Goal: Download file/media

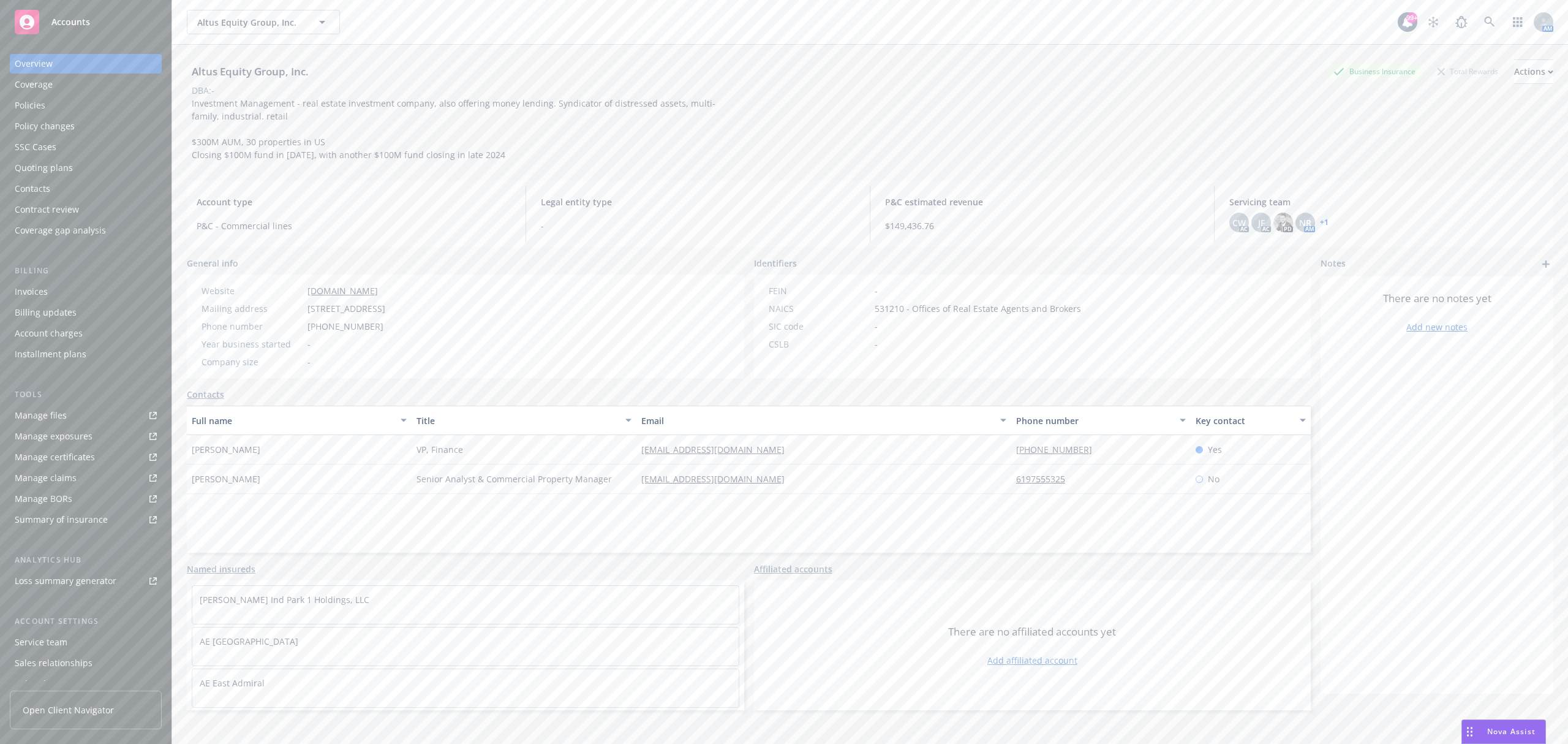
click at [60, 104] on div "Policies" at bounding box center [86, 105] width 142 height 19
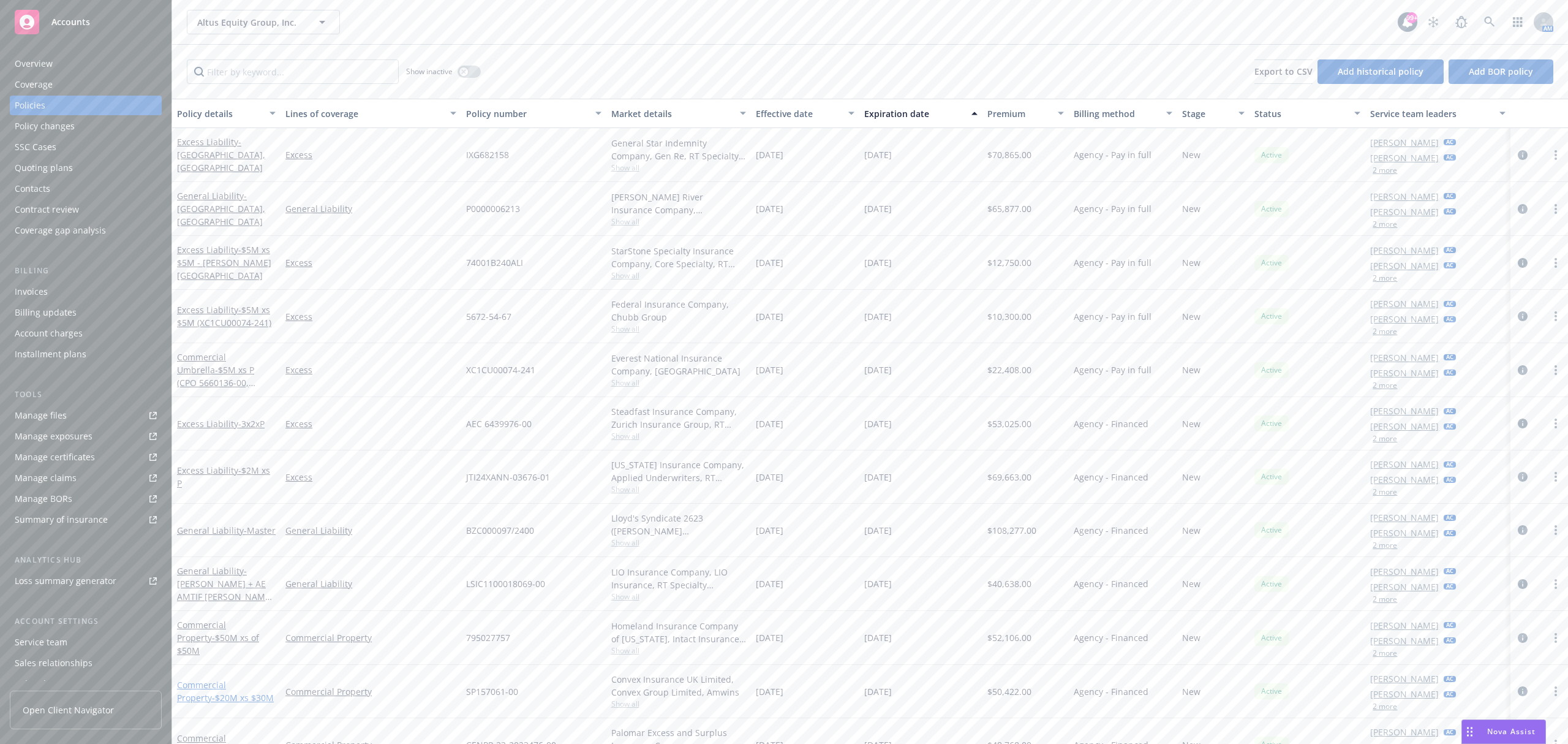
click at [240, 680] on link "Commercial Property - $20M xs $30M" at bounding box center [225, 691] width 97 height 24
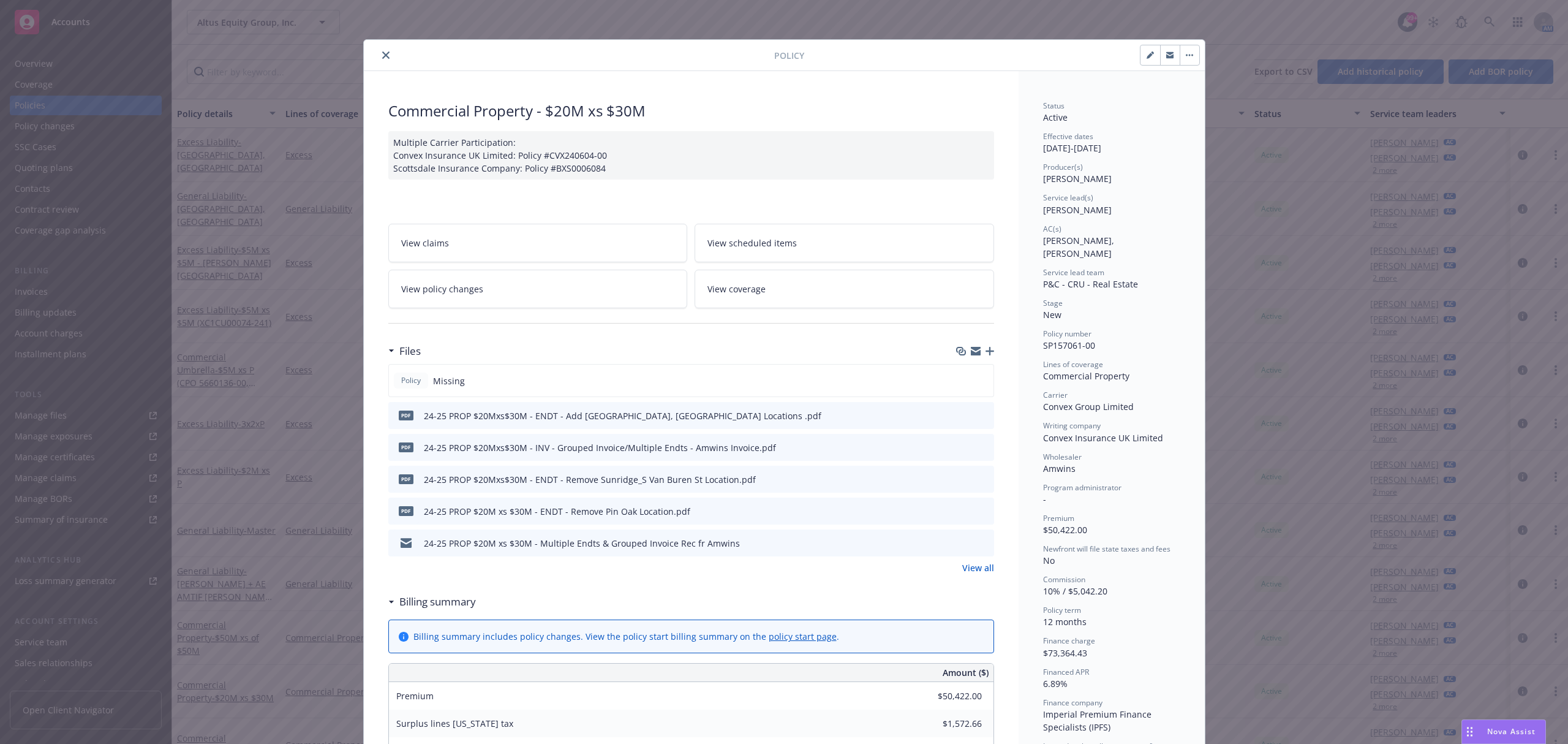
click at [977, 412] on icon "preview file" at bounding box center [983, 415] width 11 height 9
drag, startPoint x: 694, startPoint y: 417, endPoint x: 415, endPoint y: 422, distance: 279.0
click at [415, 422] on div "pdf 24-25 PROP $20Mxs$30M - ENDT - Add [GEOGRAPHIC_DATA], [GEOGRAPHIC_DATA] Loc…" at bounding box center [691, 415] width 606 height 27
copy div "24-25 PROP $20Mxs$30M - ENDT - Add [GEOGRAPHIC_DATA], [GEOGRAPHIC_DATA] Locatio…"
click at [958, 415] on icon "download file" at bounding box center [962, 414] width 8 height 8
